Goal: Complete application form

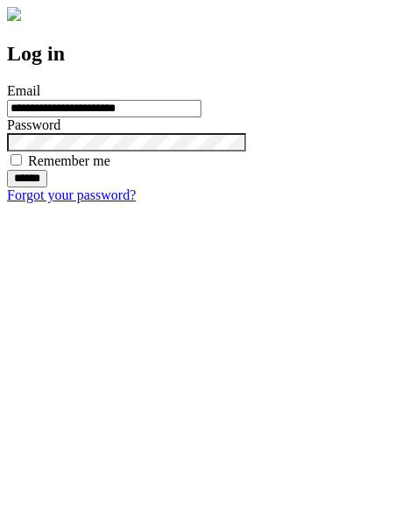
type input "**********"
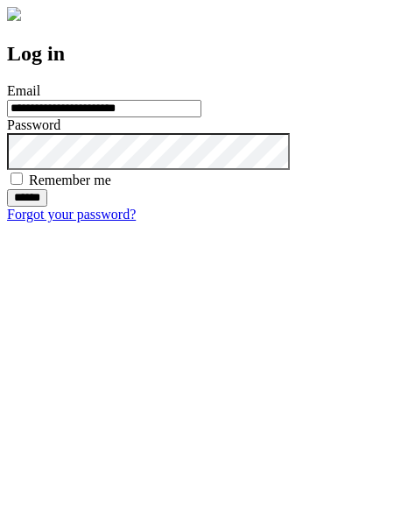
click at [47, 207] on input "******" at bounding box center [27, 198] width 40 height 18
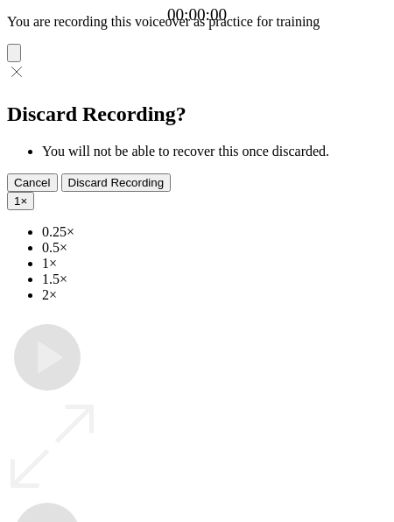
type input "**********"
